Goal: Browse casually: Explore the website without a specific task or goal

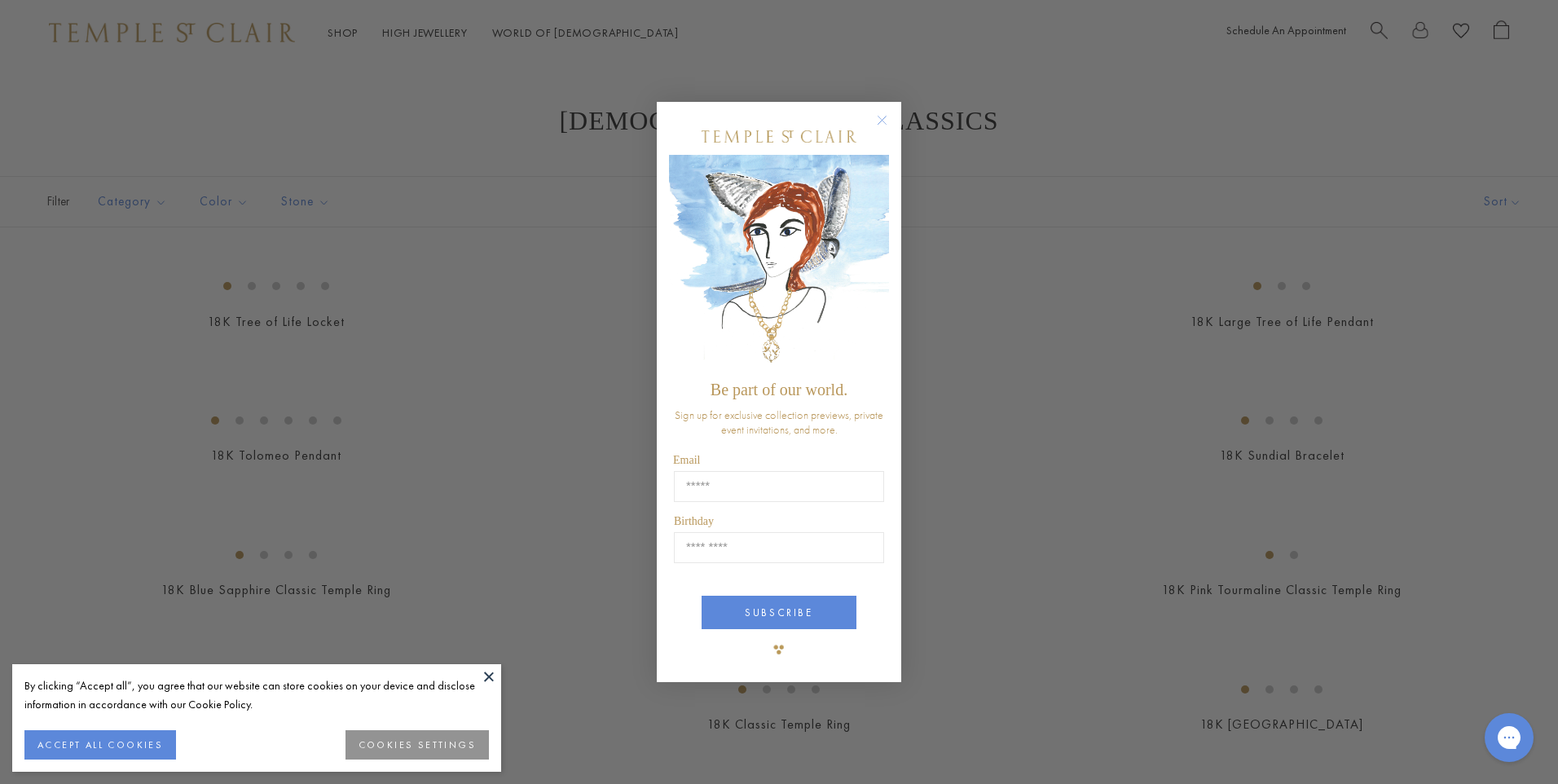
click at [881, 111] on circle "Close dialog" at bounding box center [883, 121] width 20 height 20
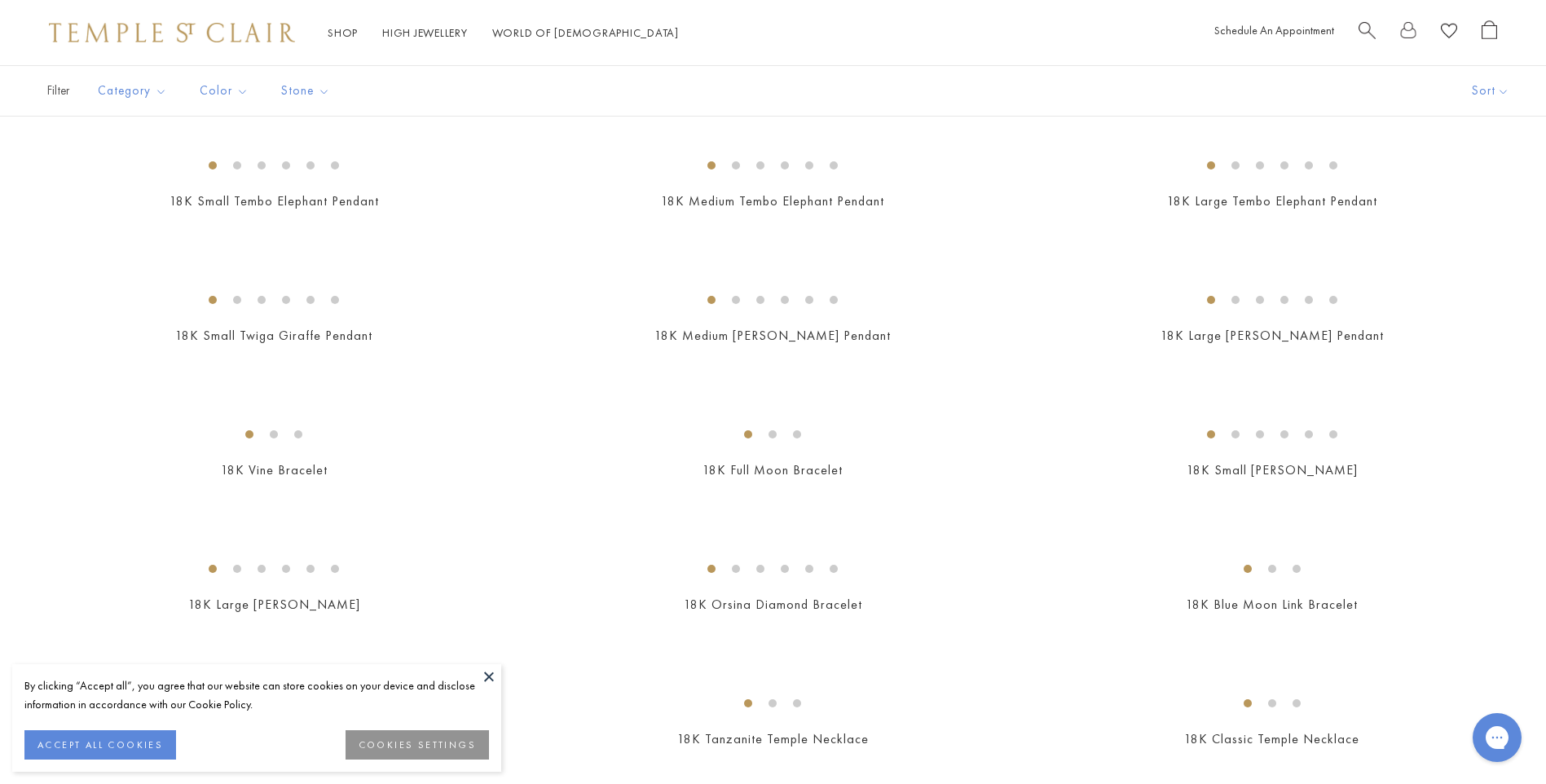
scroll to position [1222, 0]
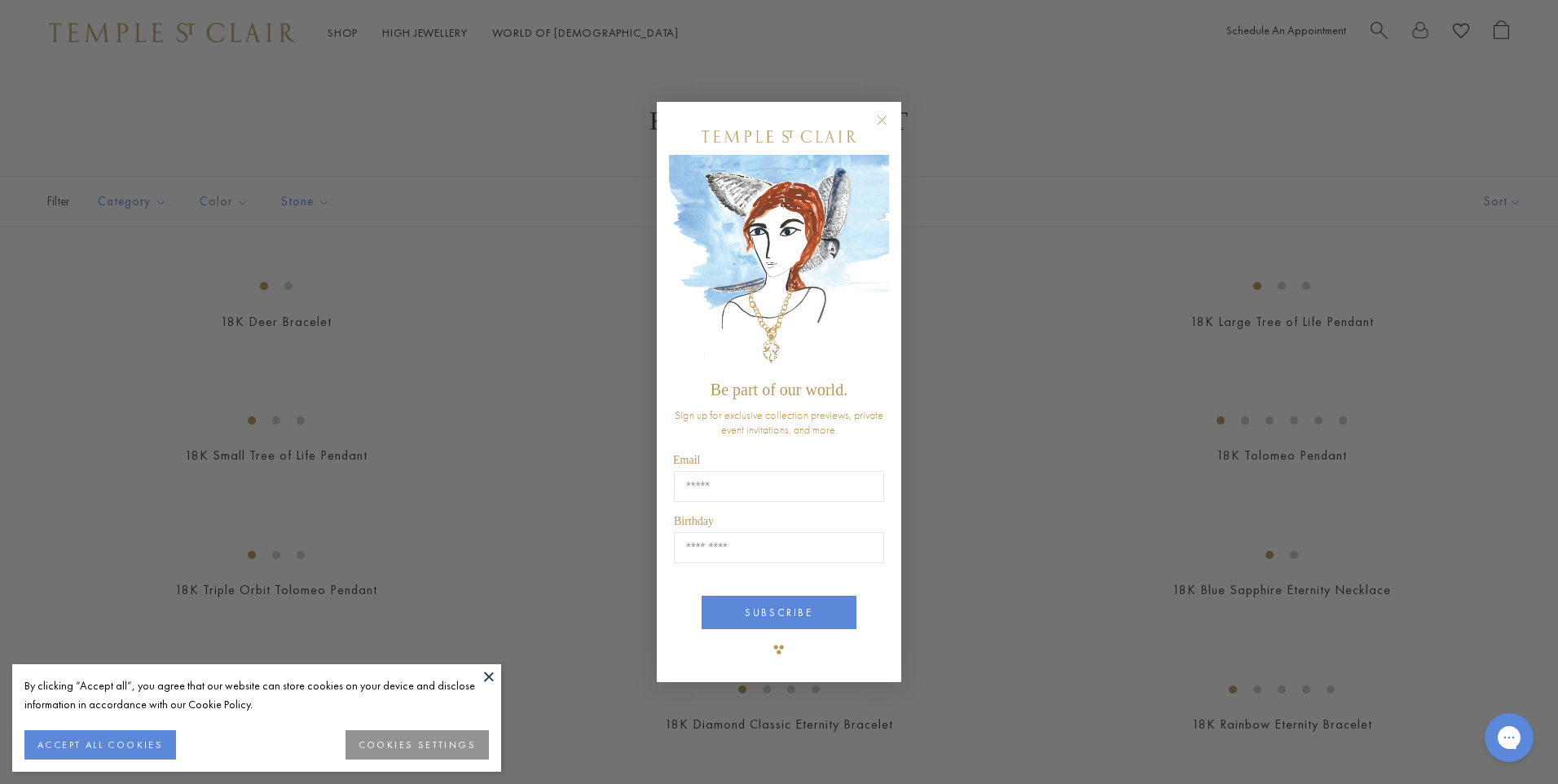
click at [885, 119] on circle "Close dialog" at bounding box center [883, 121] width 20 height 20
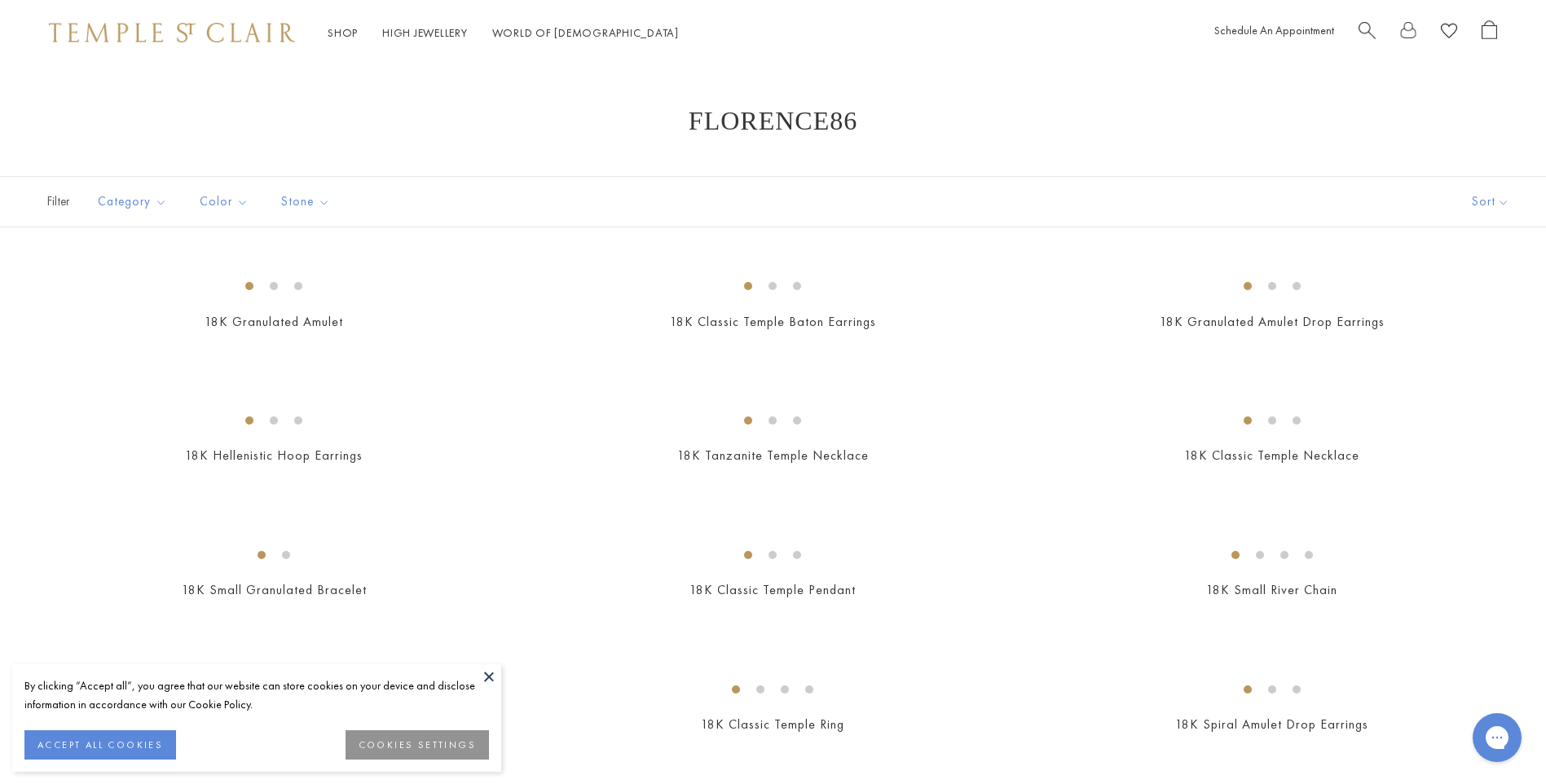
scroll to position [81, 0]
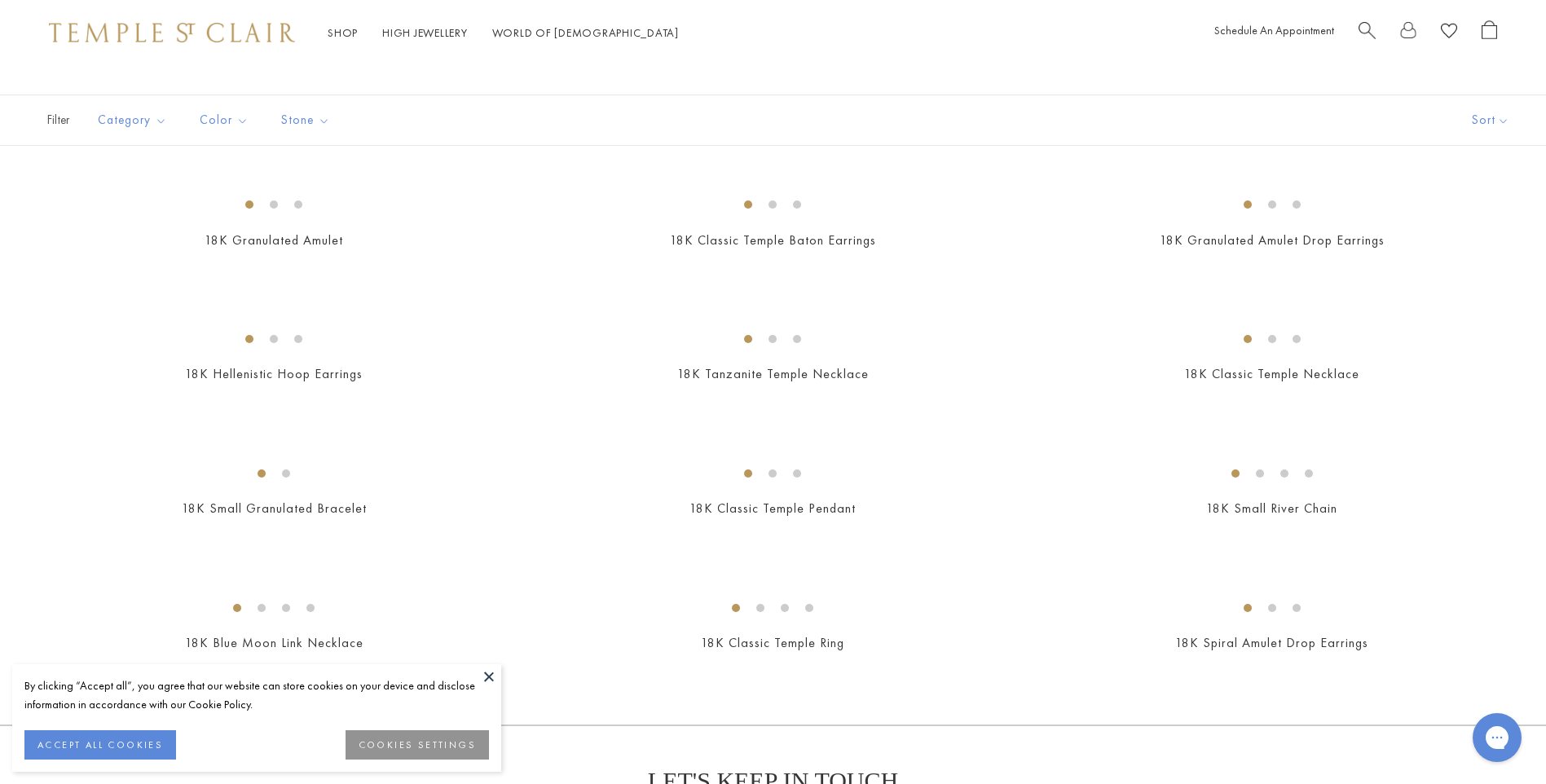
click at [485, 676] on button at bounding box center [489, 676] width 25 height 25
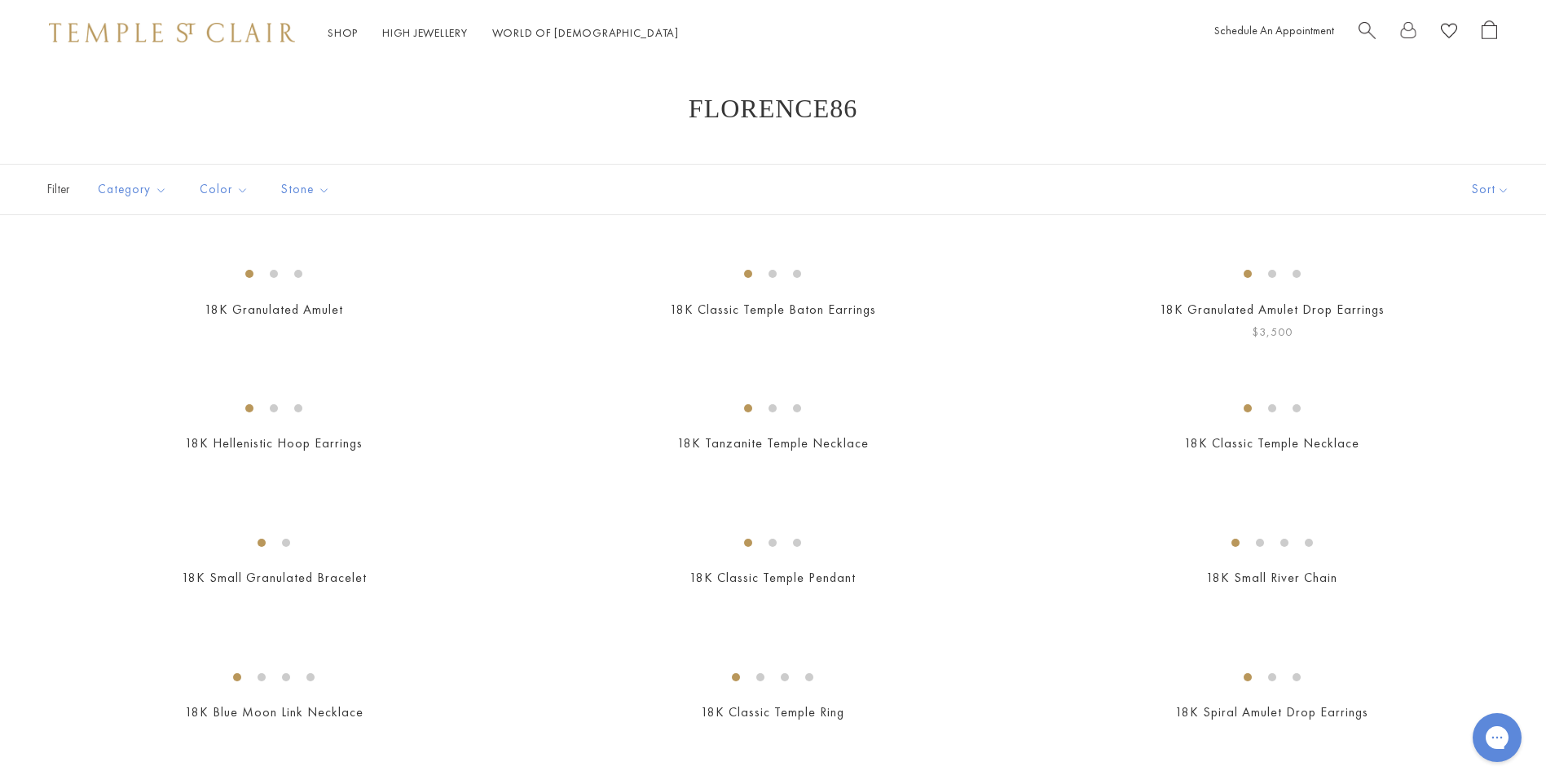
scroll to position [0, 0]
